Goal: Information Seeking & Learning: Learn about a topic

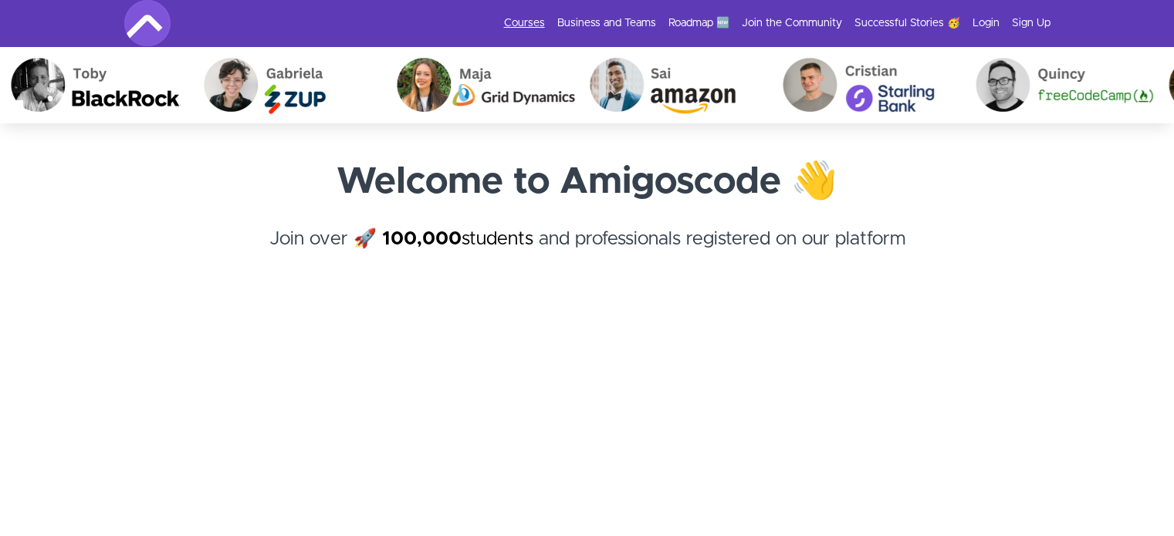
click at [532, 22] on link "Courses" at bounding box center [524, 22] width 41 height 15
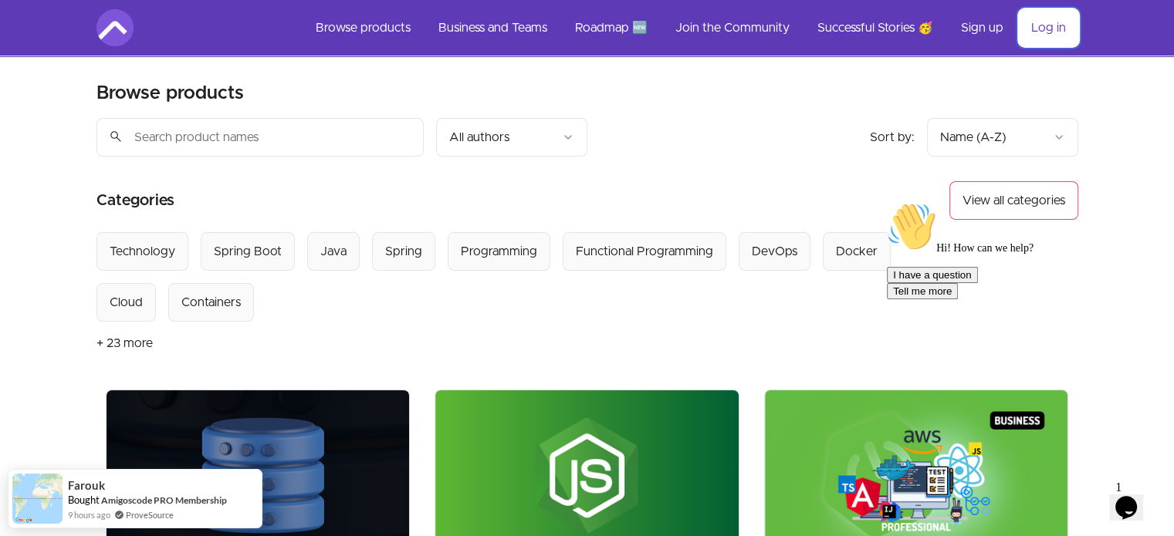
click at [1036, 24] on link "Log in" at bounding box center [1048, 27] width 59 height 37
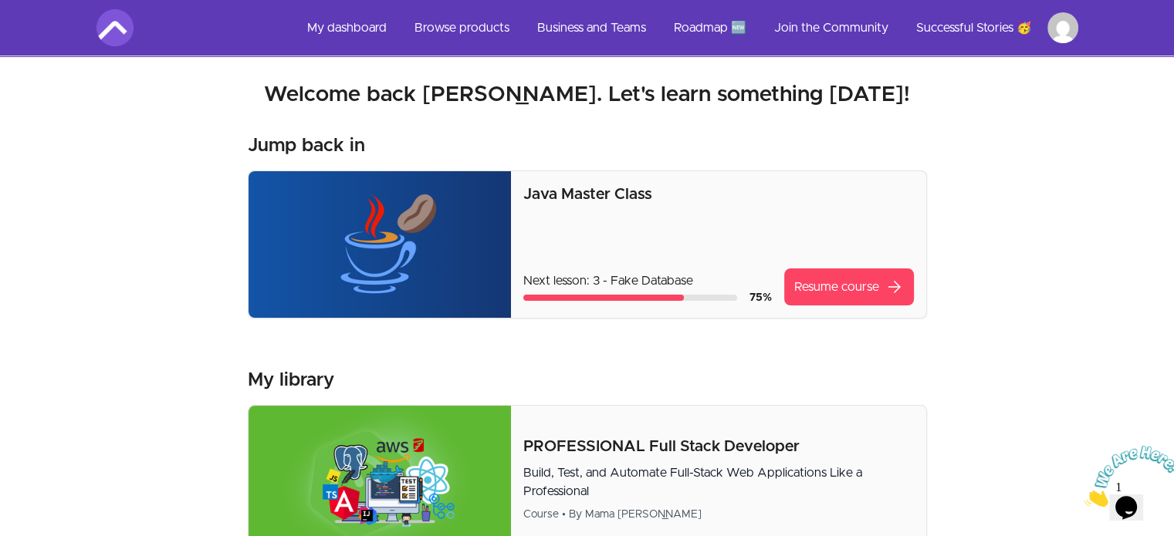
scroll to position [46, 0]
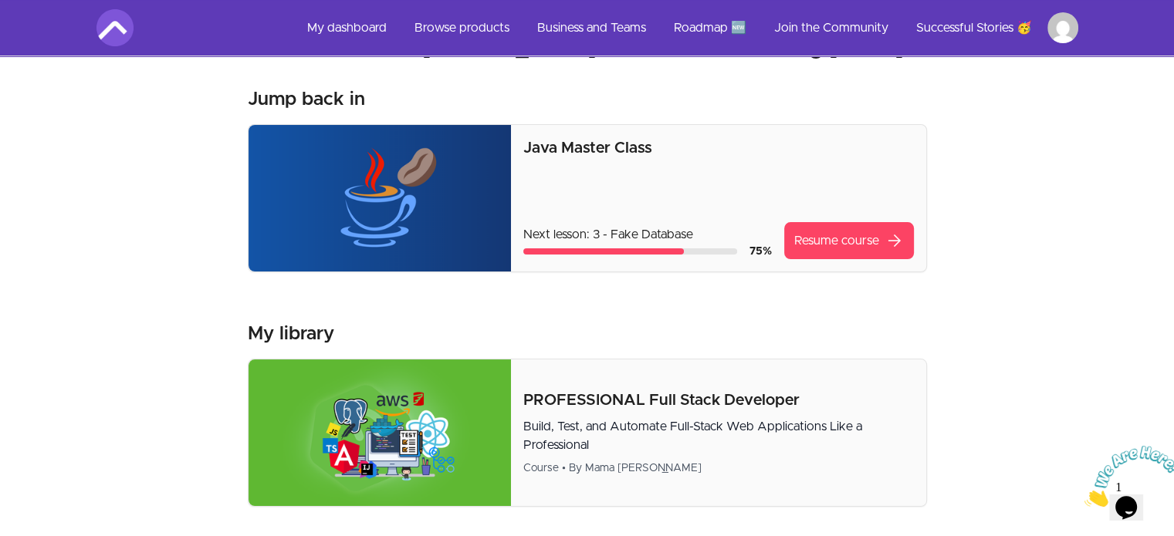
click at [595, 147] on p "Java Master Class" at bounding box center [718, 148] width 390 height 22
click at [380, 191] on img at bounding box center [379, 198] width 263 height 147
click at [816, 259] on div "Java Master Class Next lesson: 3 - Fake Database 75 % Resume course arrow_forwa…" at bounding box center [718, 198] width 414 height 147
click at [827, 239] on link "Resume course arrow_forward" at bounding box center [849, 240] width 130 height 37
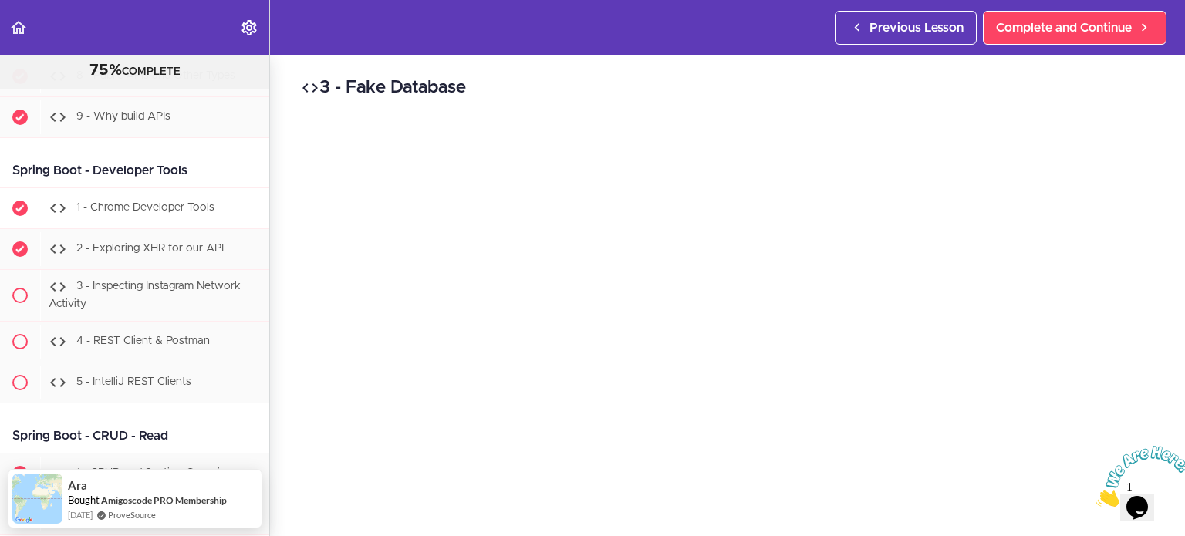
scroll to position [15663, 0]
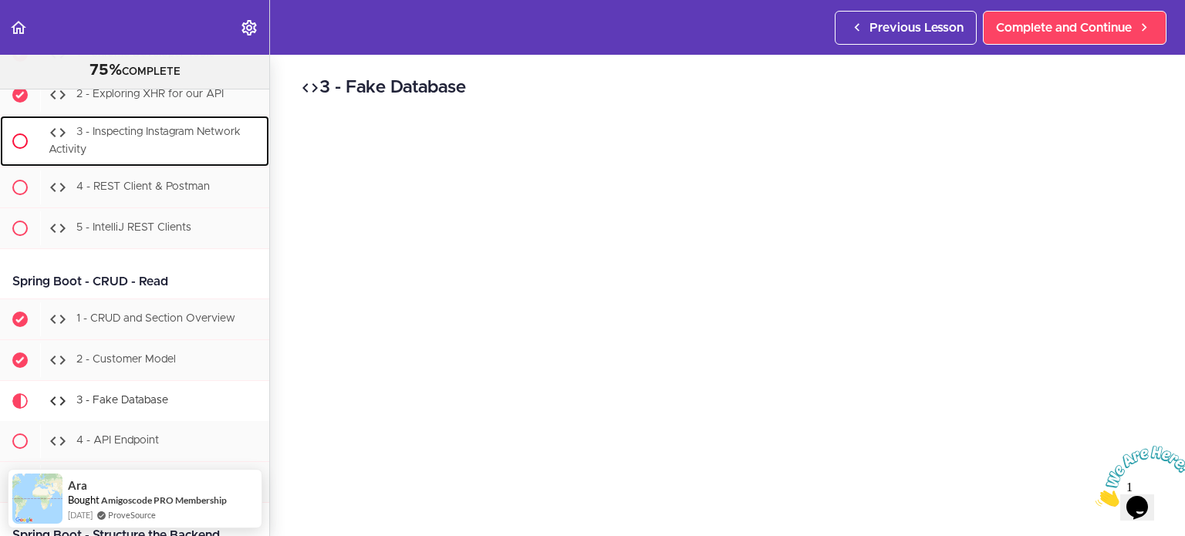
click at [116, 167] on div "3 - Inspecting Instagram Network Activity" at bounding box center [154, 141] width 229 height 51
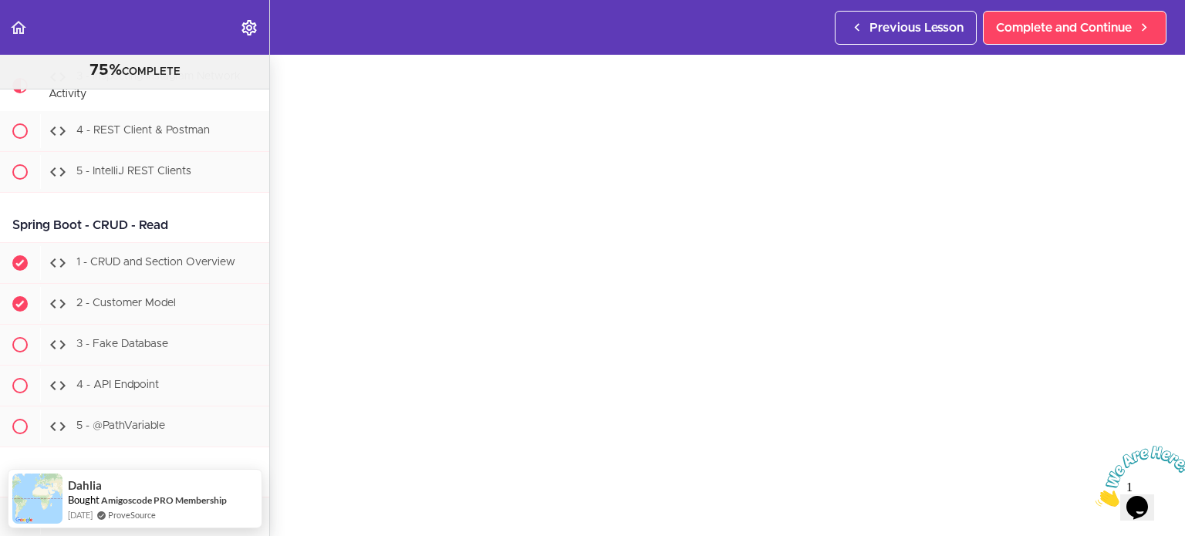
scroll to position [102, 0]
click at [1114, 466] on img at bounding box center [1144, 476] width 96 height 61
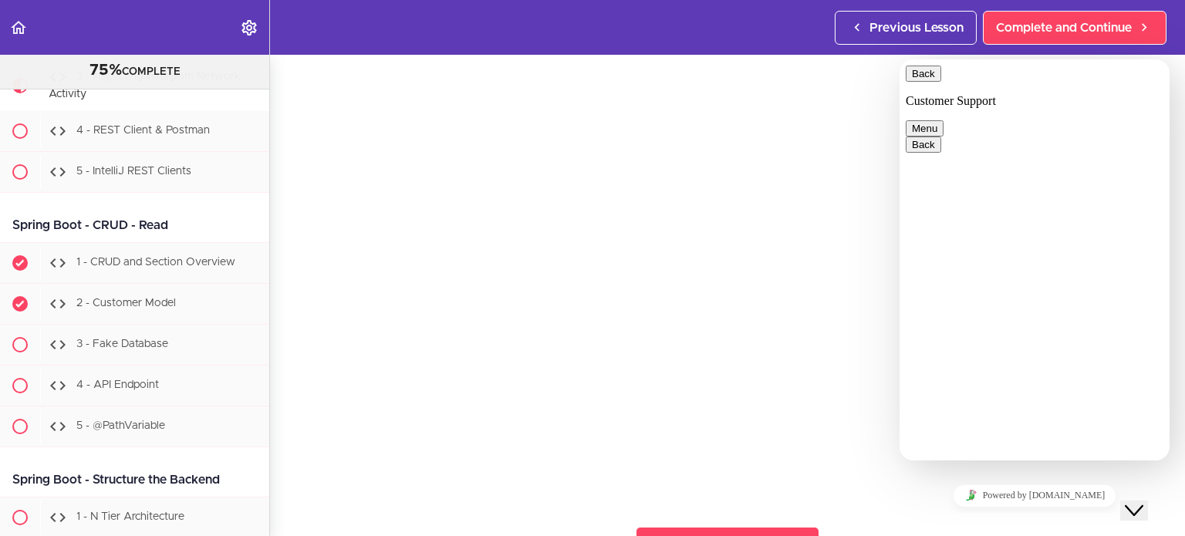
click at [926, 81] on button "Back" at bounding box center [923, 74] width 35 height 16
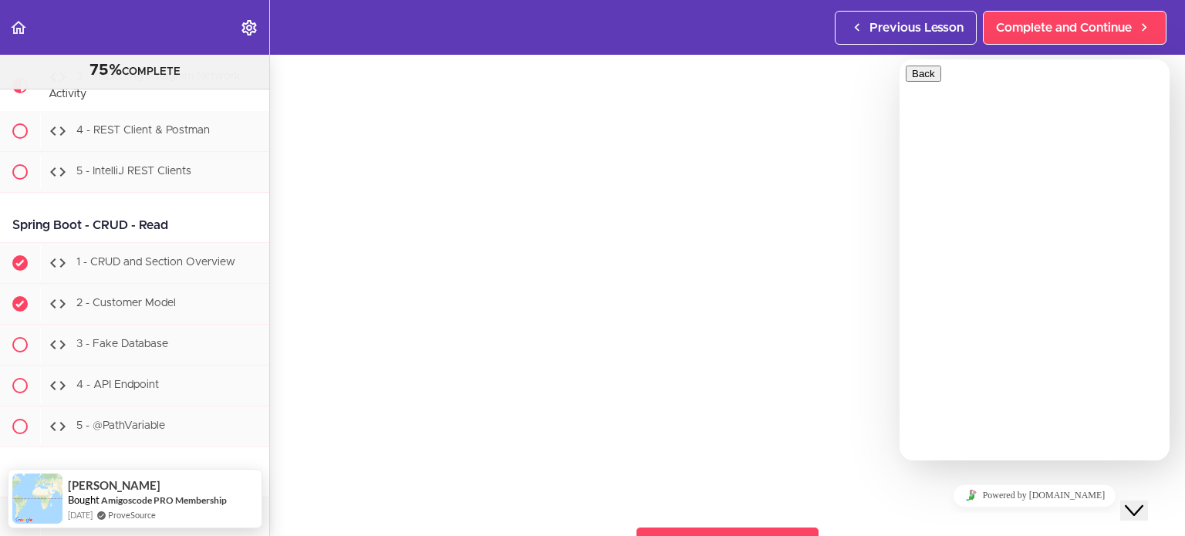
click at [1138, 502] on icon "Close Chat This icon closes the chat window." at bounding box center [1134, 511] width 19 height 19
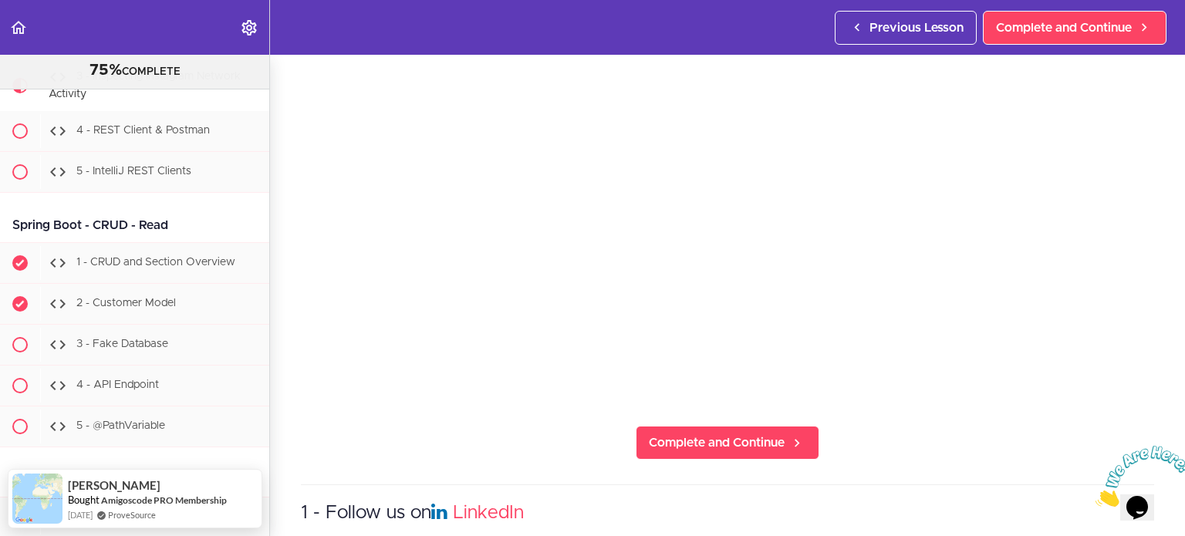
scroll to position [205, 0]
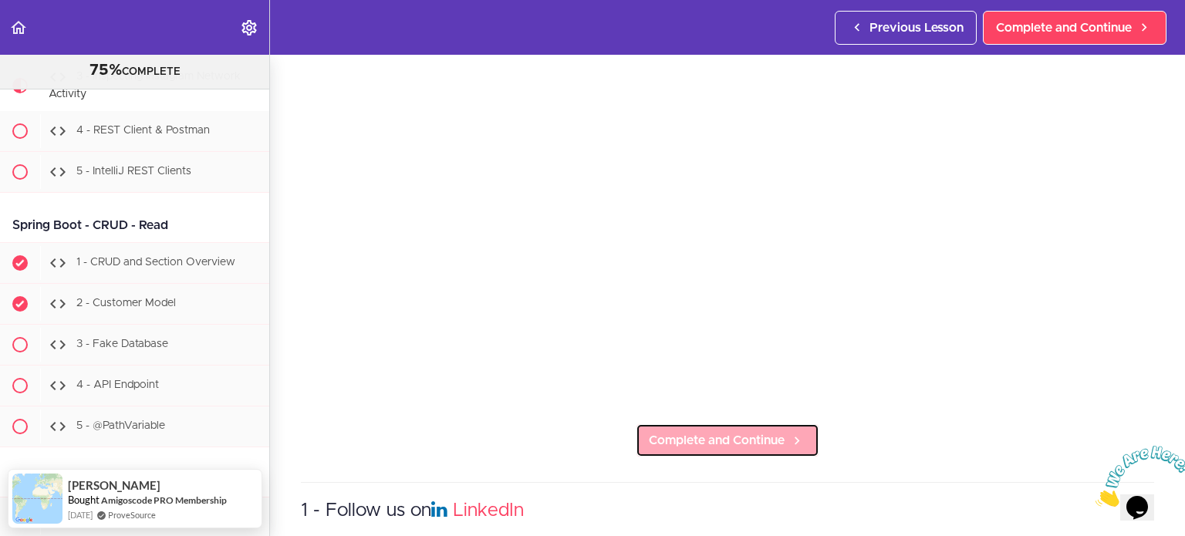
click at [769, 434] on span "Complete and Continue" at bounding box center [717, 440] width 136 height 19
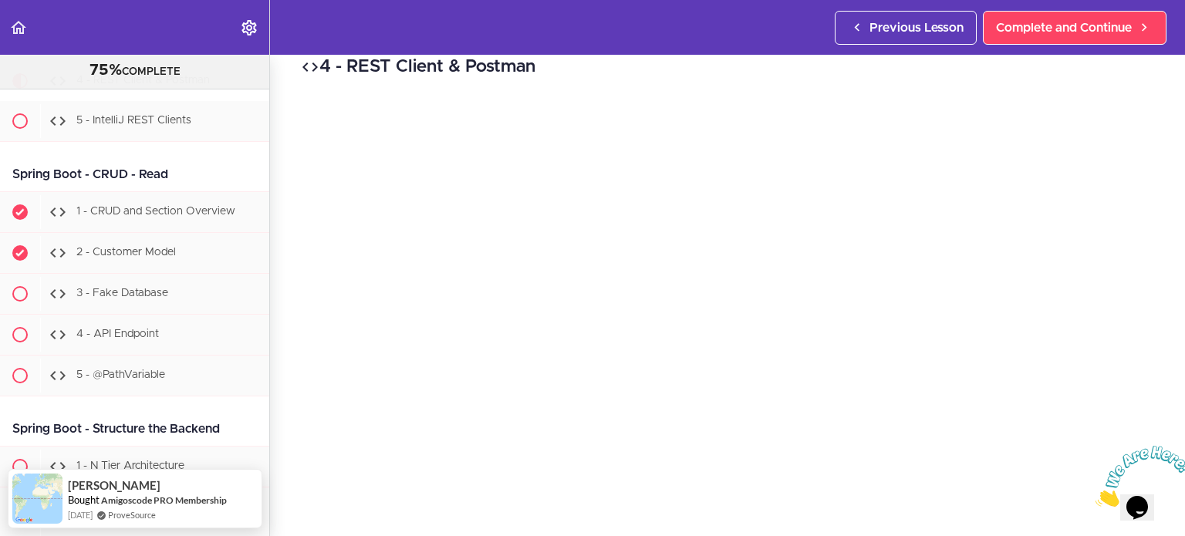
scroll to position [25, 0]
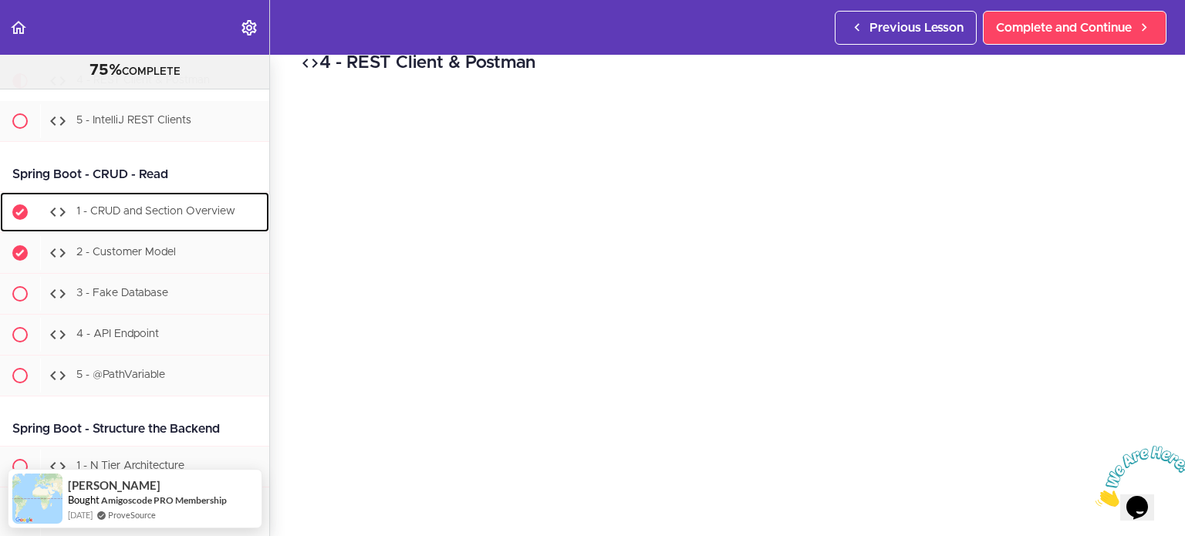
click at [161, 217] on span "1 - CRUD and Section Overview" at bounding box center [155, 211] width 159 height 11
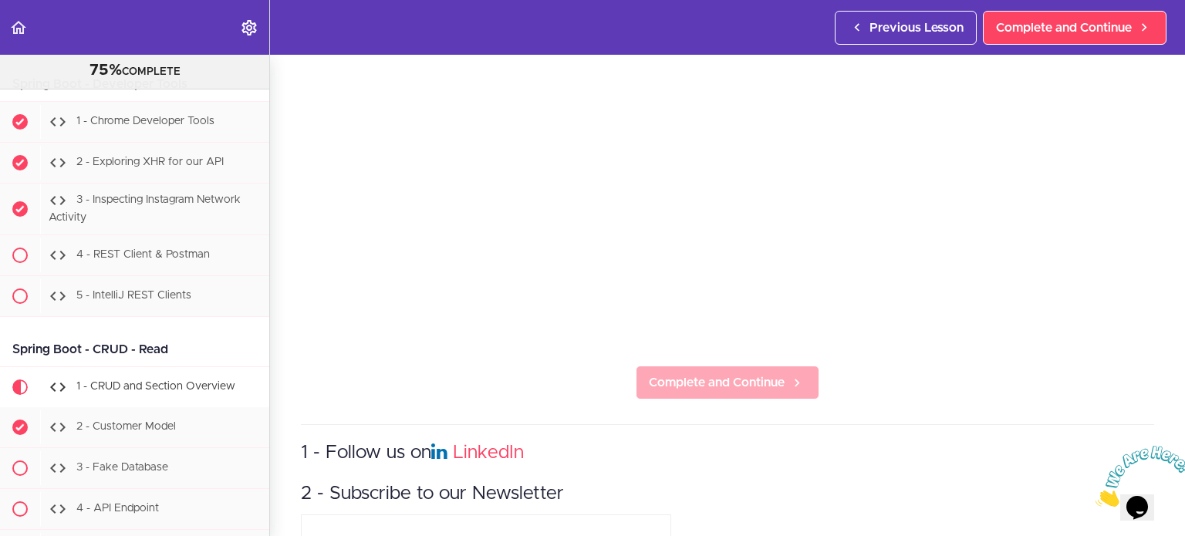
scroll to position [264, 0]
click at [748, 376] on span "Complete and Continue" at bounding box center [717, 382] width 136 height 19
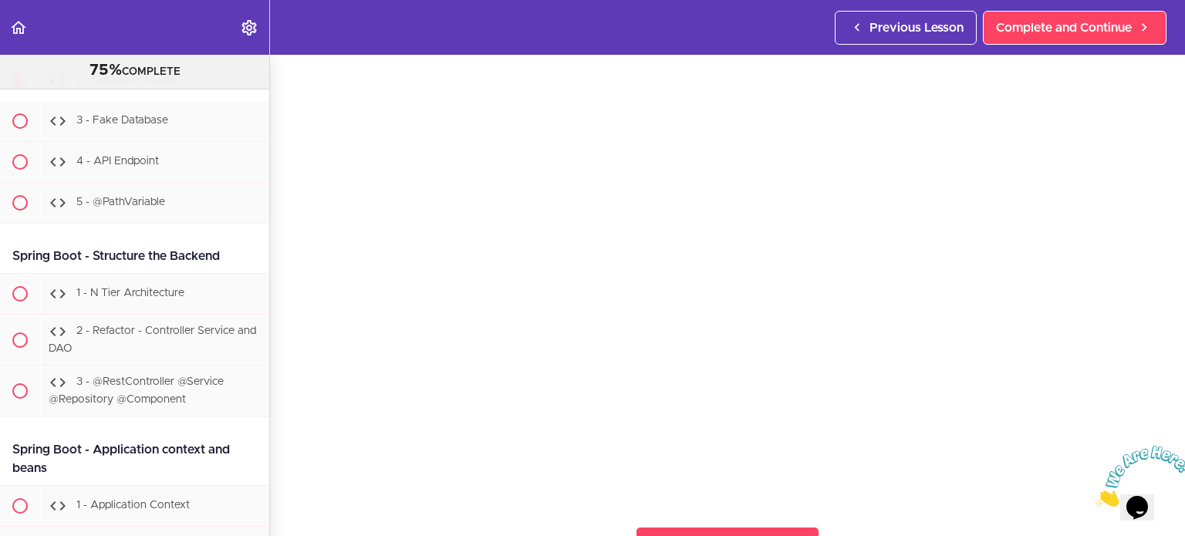
scroll to position [100, 0]
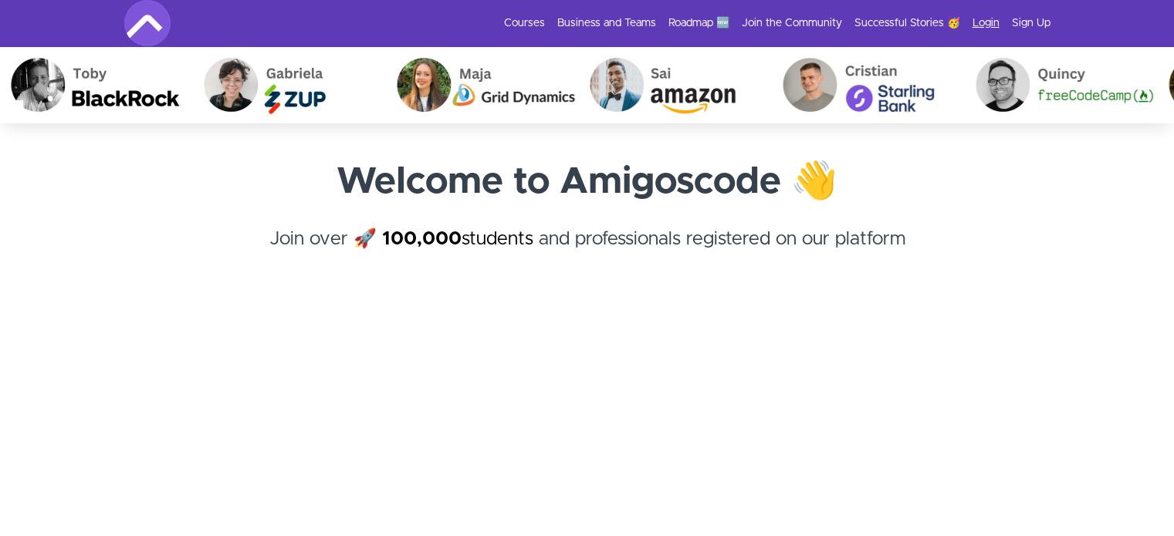
click at [980, 30] on link "Login" at bounding box center [985, 22] width 27 height 15
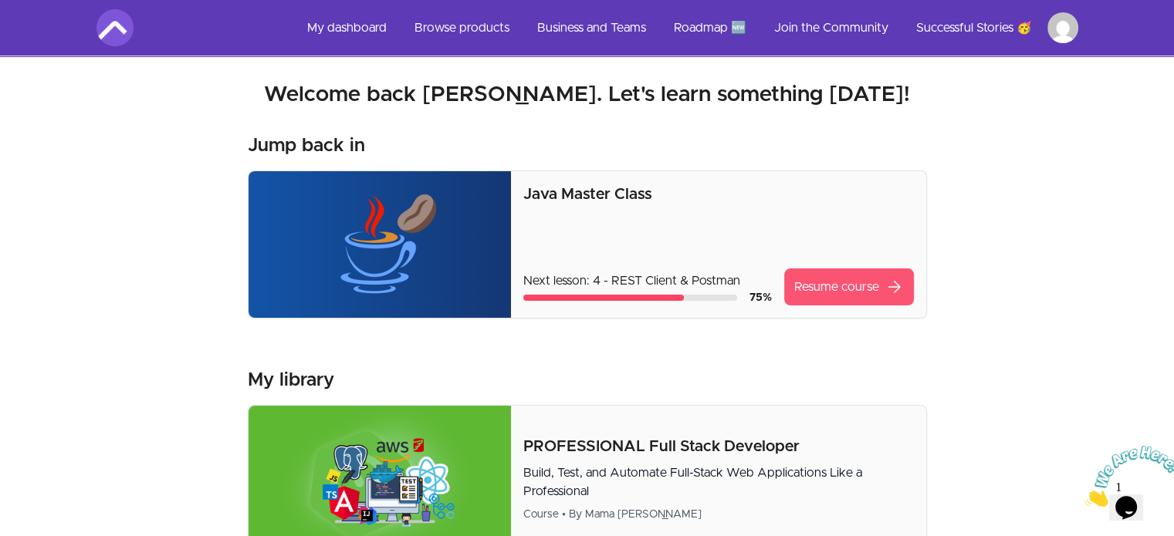
click at [840, 296] on link "Resume course arrow_forward" at bounding box center [849, 287] width 130 height 37
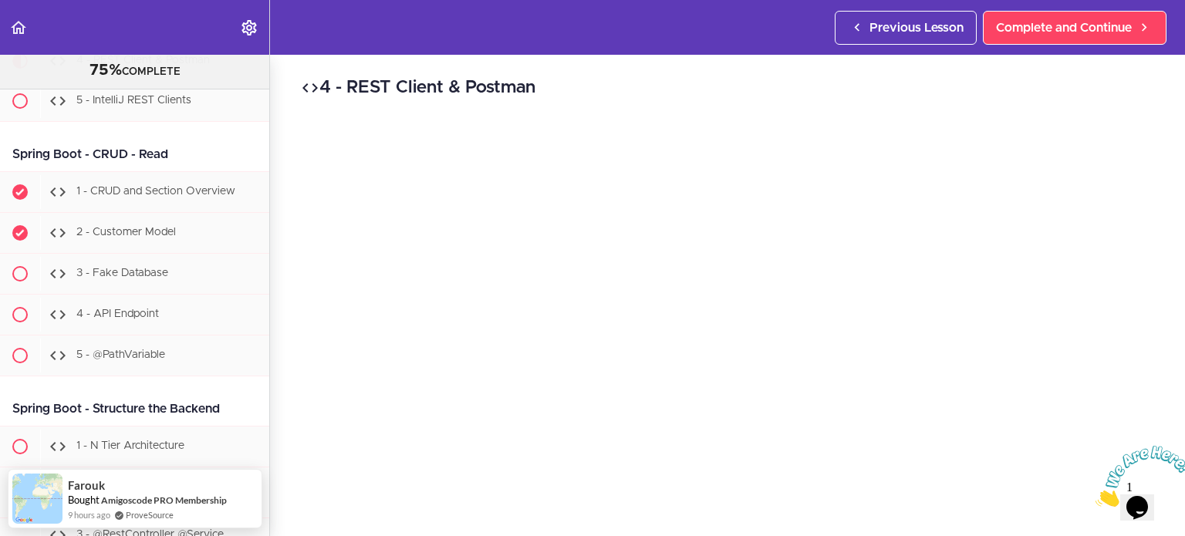
scroll to position [15848, 0]
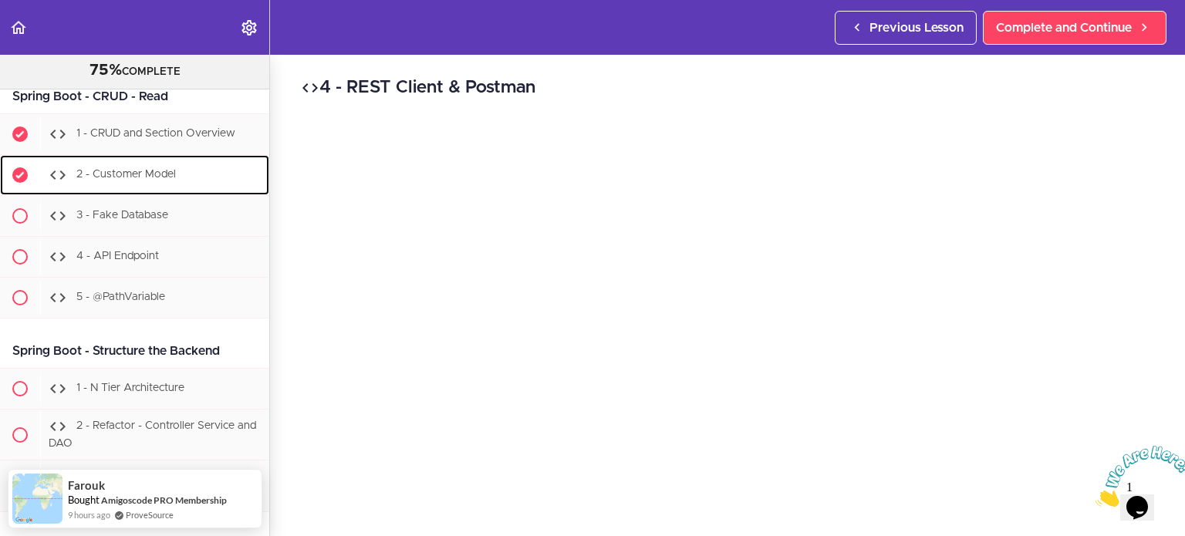
click at [140, 192] on div "2 - Customer Model" at bounding box center [154, 175] width 229 height 34
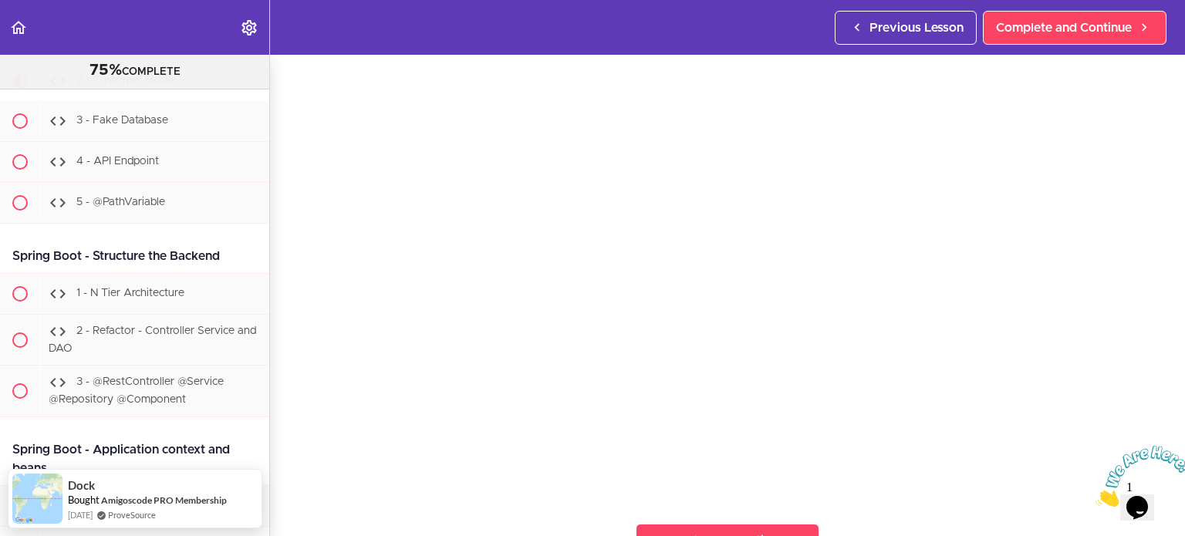
scroll to position [105, 0]
click at [1096, 463] on img at bounding box center [1144, 476] width 96 height 61
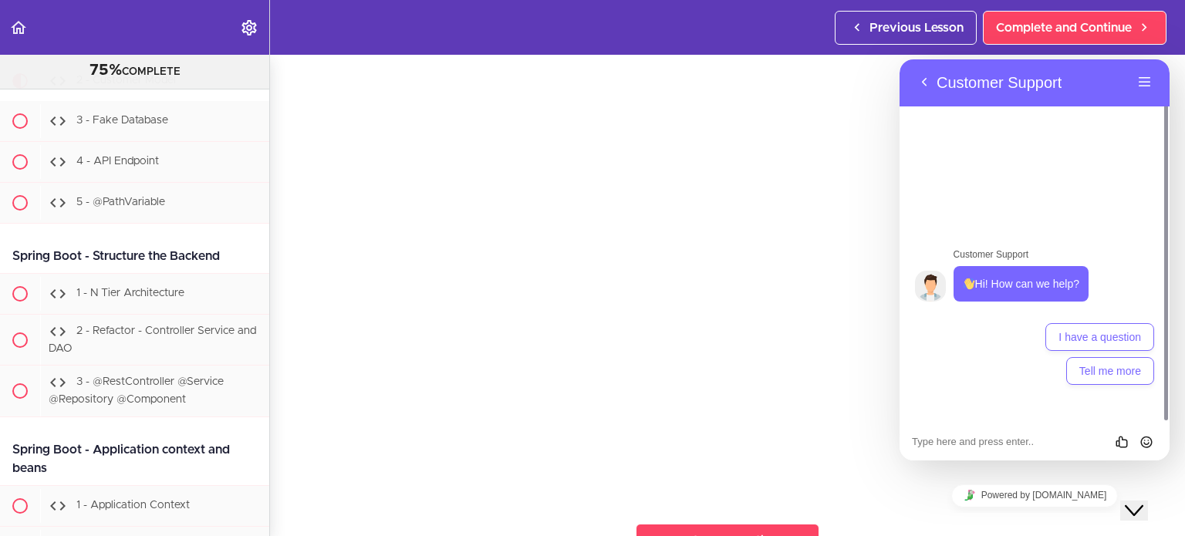
click at [1144, 502] on div "Close Chat This icon closes the chat window." at bounding box center [1134, 511] width 19 height 19
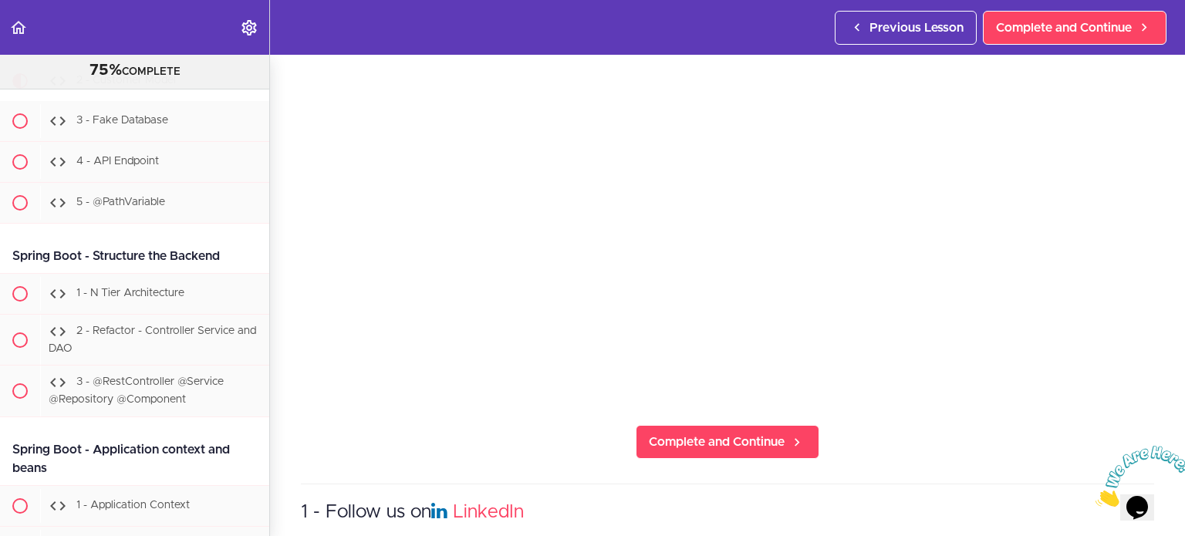
scroll to position [206, 0]
click at [1096, 496] on icon "Close" at bounding box center [1096, 502] width 0 height 13
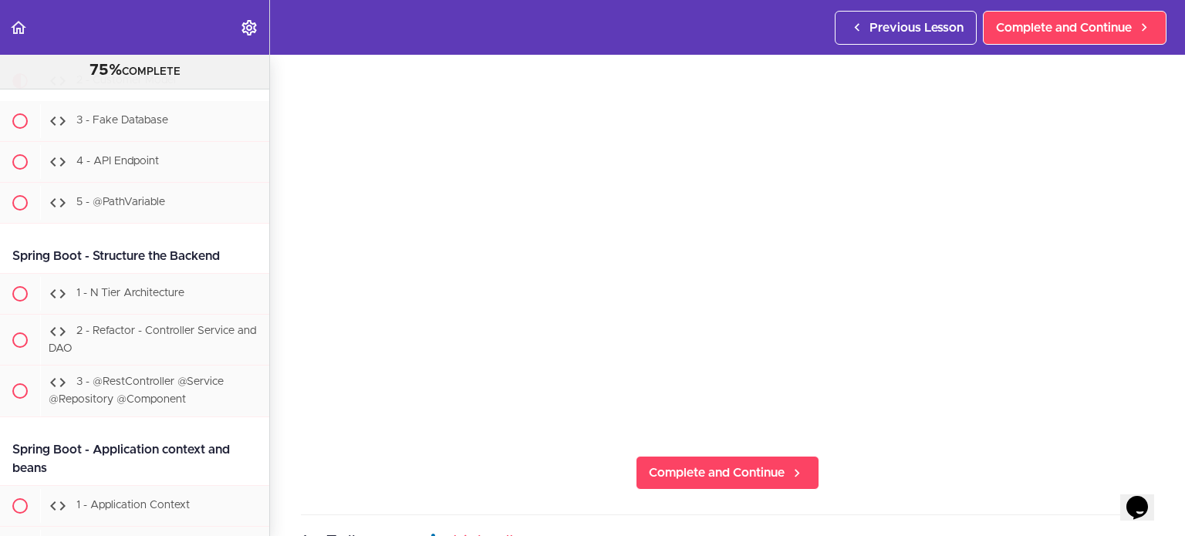
scroll to position [175, 0]
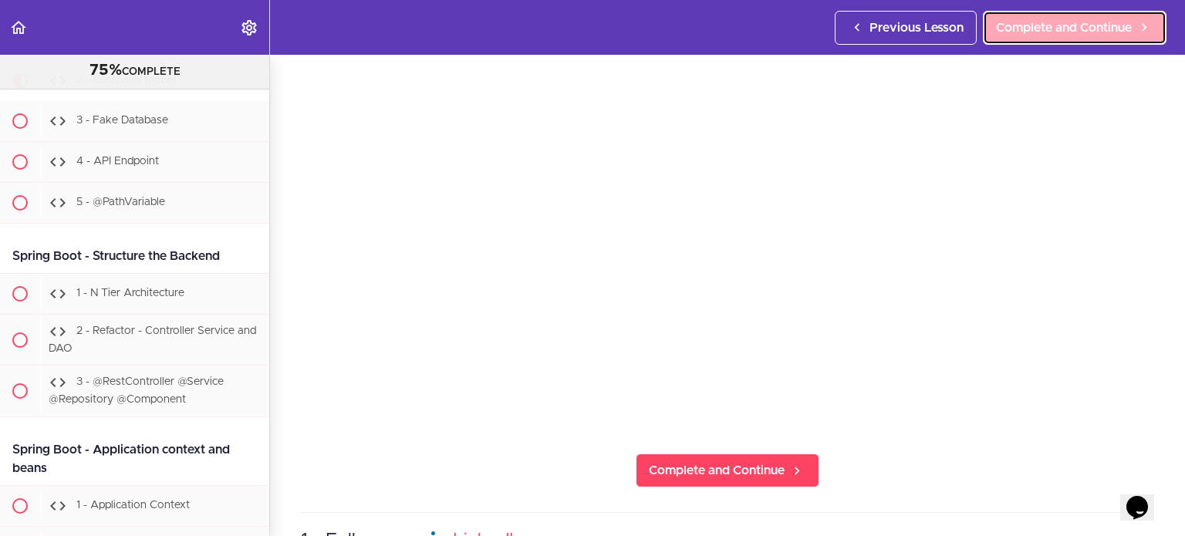
click at [1027, 28] on span "Complete and Continue" at bounding box center [1064, 28] width 136 height 19
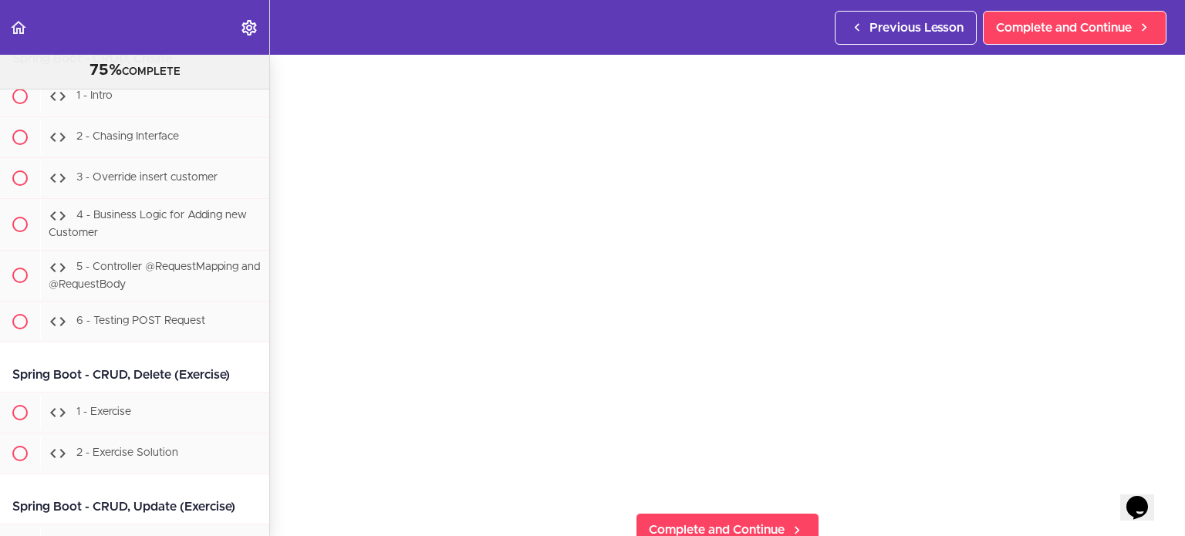
scroll to position [116, 0]
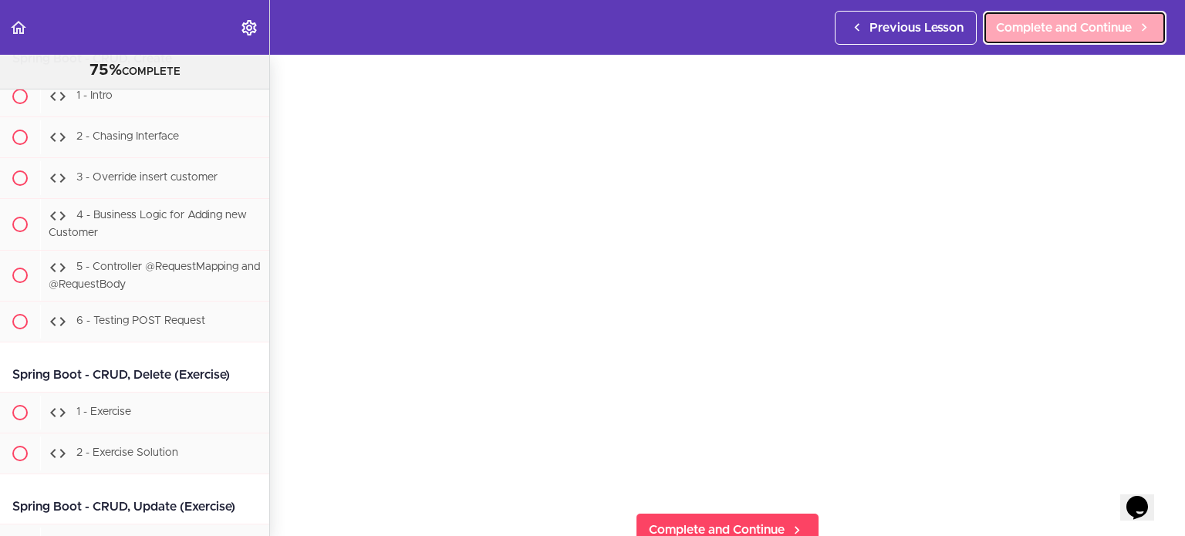
click at [1030, 31] on span "Complete and Continue" at bounding box center [1064, 28] width 136 height 19
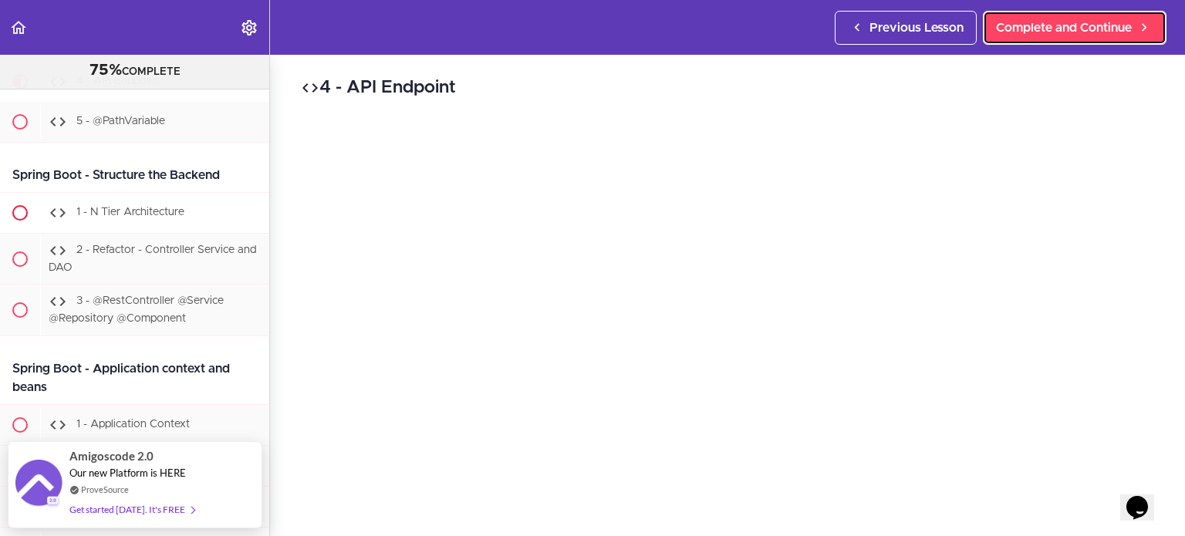
scroll to position [15967, 0]
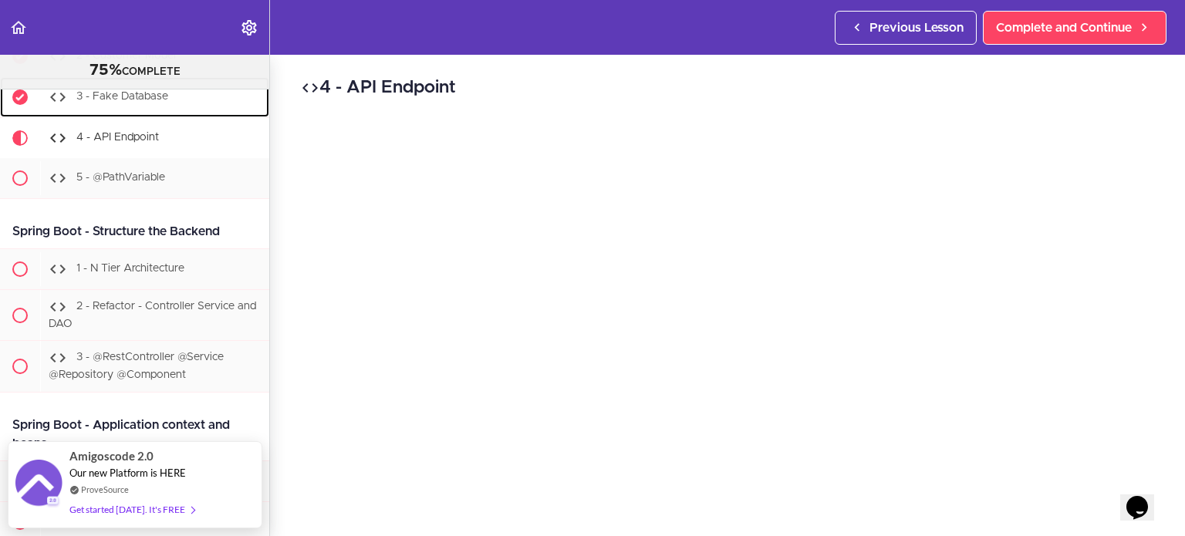
click at [167, 114] on div "3 - Fake Database" at bounding box center [154, 97] width 229 height 34
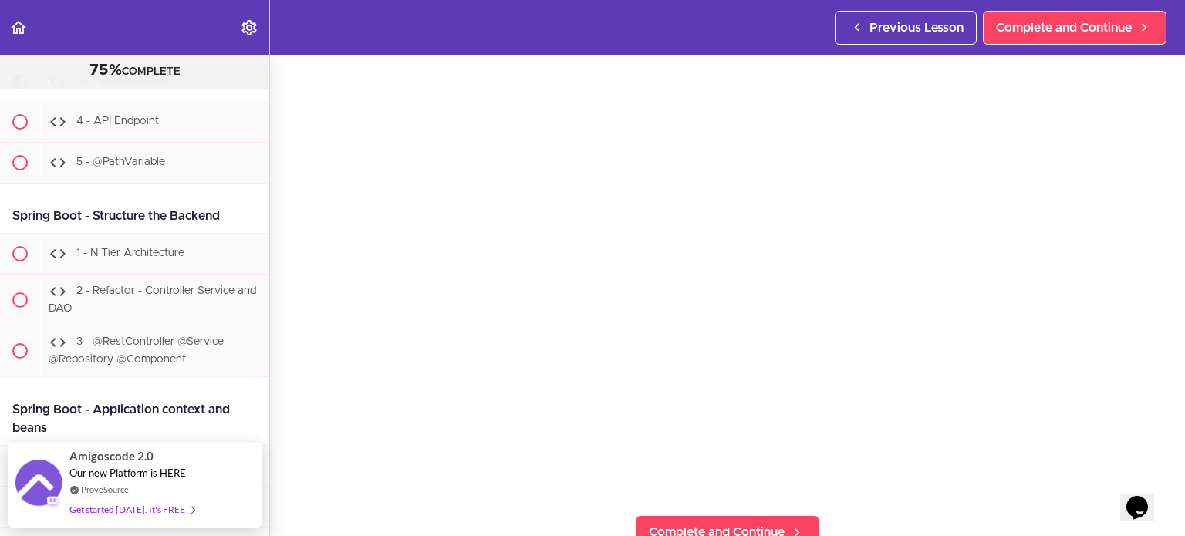
scroll to position [134, 0]
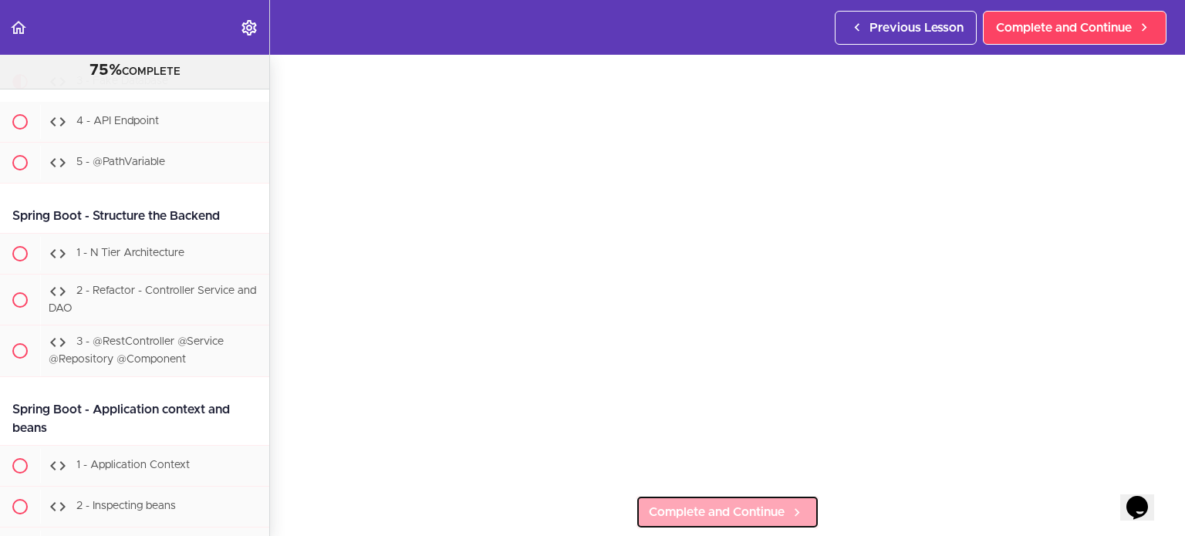
click at [722, 503] on span "Complete and Continue" at bounding box center [717, 512] width 136 height 19
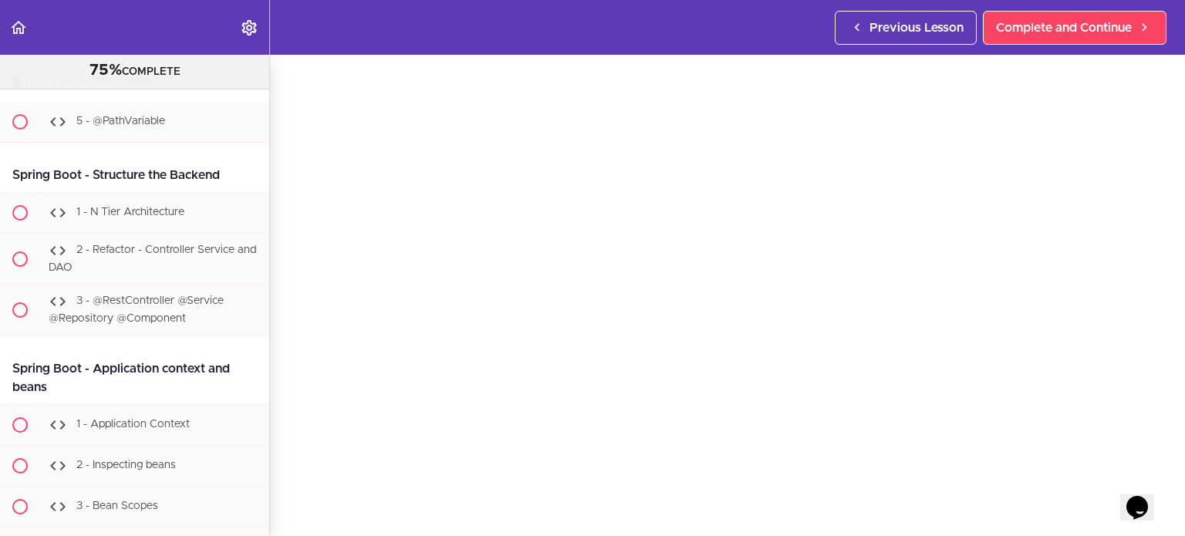
scroll to position [141, 0]
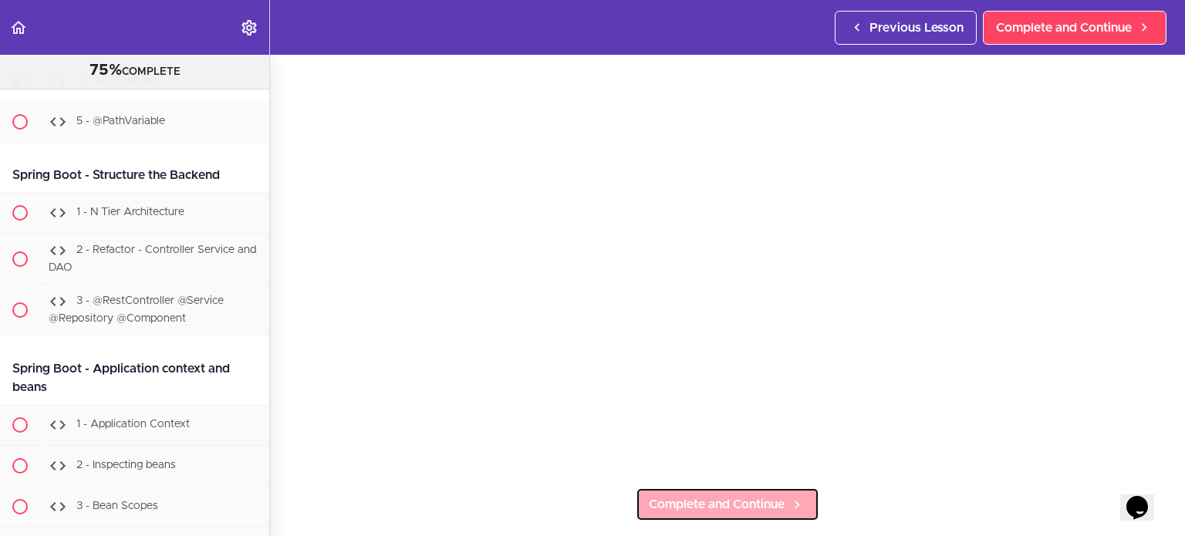
click at [704, 499] on span "Complete and Continue" at bounding box center [717, 504] width 136 height 19
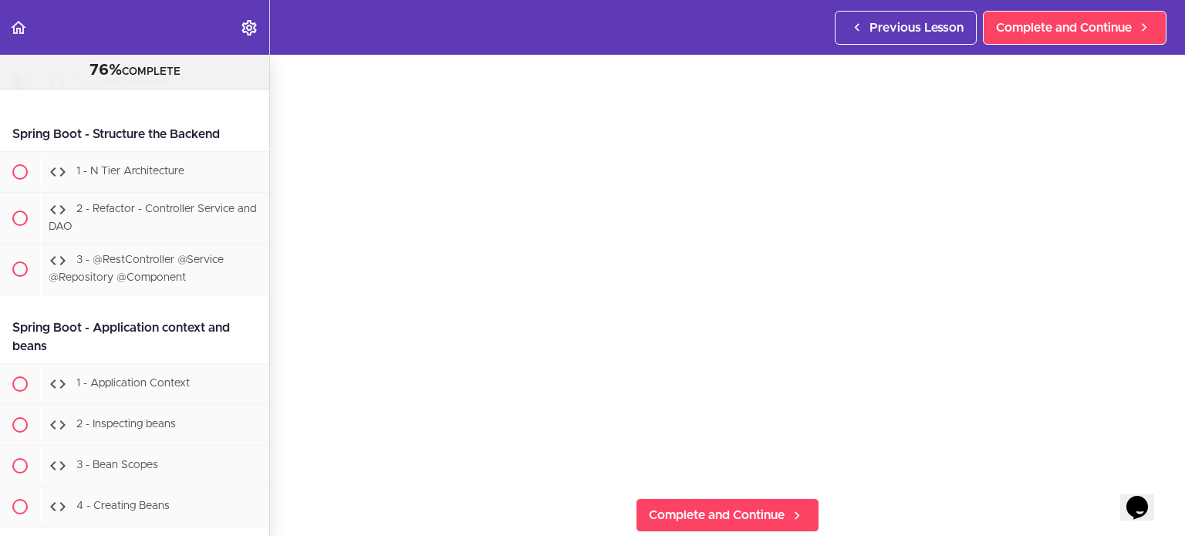
scroll to position [132, 0]
